Goal: Task Accomplishment & Management: Manage account settings

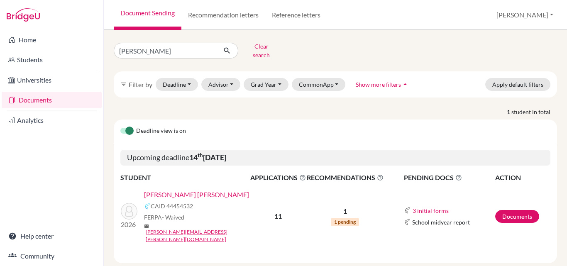
click at [51, 98] on link "Documents" at bounding box center [52, 100] width 100 height 17
click at [146, 48] on input "[PERSON_NAME]" at bounding box center [165, 51] width 103 height 16
type input "b"
type input "[PERSON_NAME]"
click button "submit" at bounding box center [227, 51] width 22 height 16
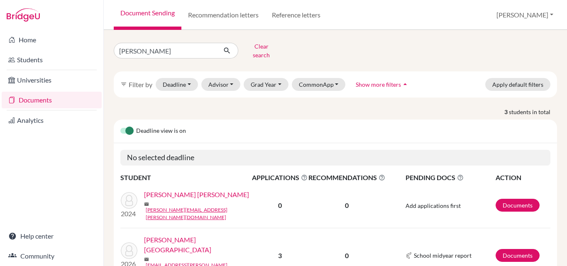
click at [167, 235] on link "Ramos, Sofia" at bounding box center [200, 245] width 113 height 20
